Goal: Task Accomplishment & Management: Use online tool/utility

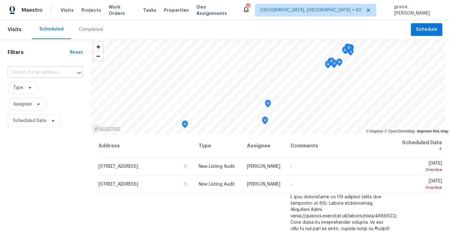
click at [38, 72] on input "text" at bounding box center [37, 73] width 58 height 10
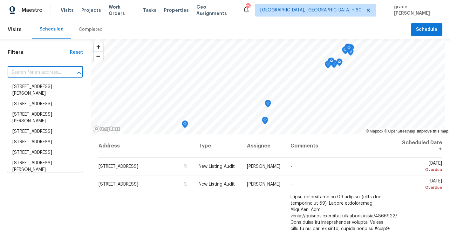
paste input "[STREET_ADDRESS][PERSON_NAME]"
type input "[STREET_ADDRESS][PERSON_NAME]"
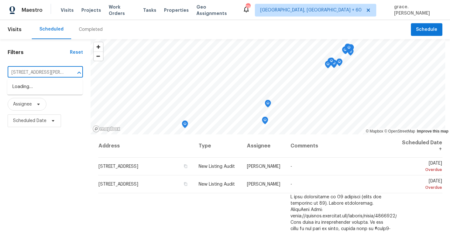
scroll to position [0, 20]
click at [42, 85] on li "[STREET_ADDRESS][PERSON_NAME]" at bounding box center [44, 90] width 75 height 17
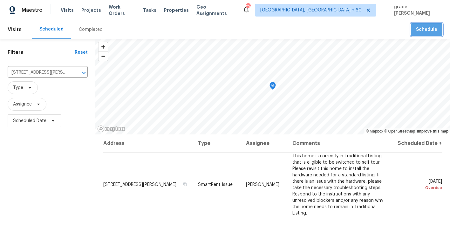
click at [426, 32] on span "Schedule" at bounding box center [426, 30] width 21 height 8
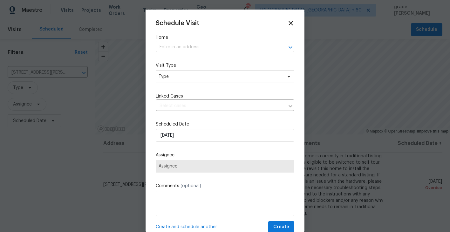
click at [181, 49] on input "text" at bounding box center [216, 47] width 121 height 10
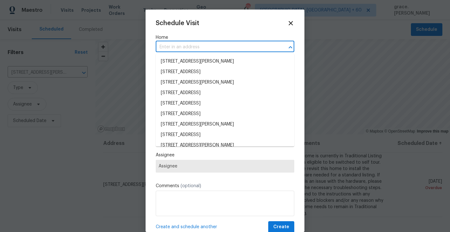
paste input "[STREET_ADDRESS][PERSON_NAME]"
type input "[STREET_ADDRESS][PERSON_NAME]"
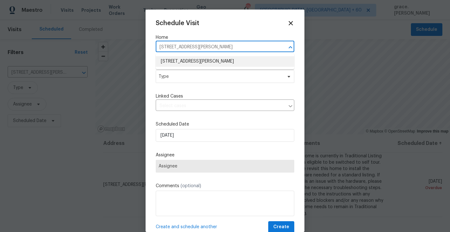
click at [183, 61] on li "[STREET_ADDRESS][PERSON_NAME]" at bounding box center [225, 61] width 139 height 10
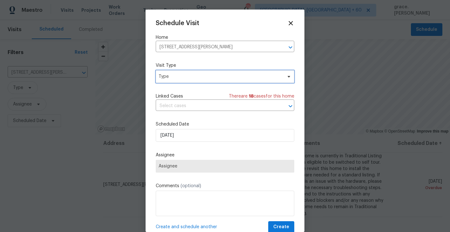
click at [174, 76] on span "Type" at bounding box center [225, 76] width 139 height 13
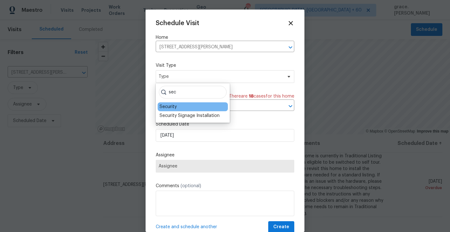
type input "sec"
click at [175, 107] on div "Security" at bounding box center [168, 107] width 17 height 6
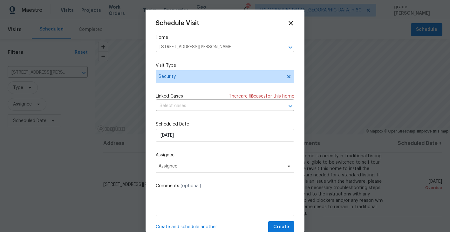
click at [175, 178] on div "Schedule Visit Home [STREET_ADDRESS][PERSON_NAME] ​ Visit Type Security Linked …" at bounding box center [225, 126] width 139 height 213
click at [177, 169] on span "Assignee" at bounding box center [221, 166] width 125 height 5
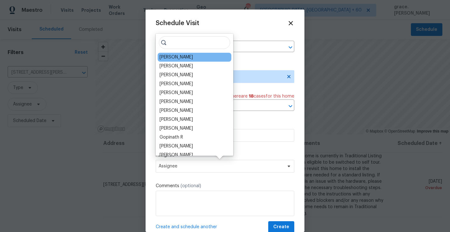
click at [179, 57] on div "[PERSON_NAME]" at bounding box center [176, 57] width 33 height 6
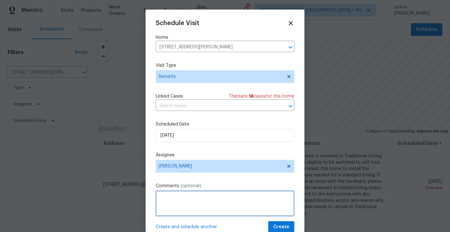
click at [177, 210] on textarea at bounding box center [225, 203] width 139 height 25
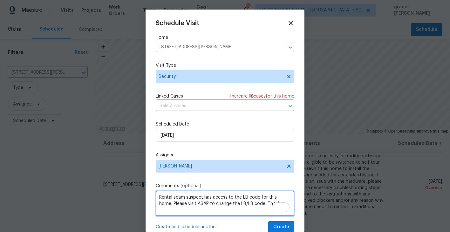
type textarea "Rental scam suspect has access to the LB code for this home. Please visit ASAP …"
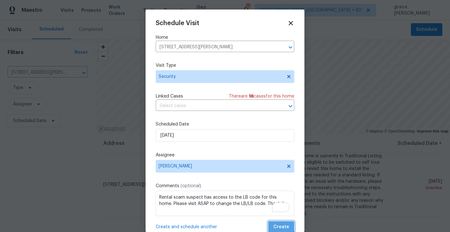
click at [276, 224] on span "Create" at bounding box center [281, 227] width 16 height 8
